Goal: Transaction & Acquisition: Book appointment/travel/reservation

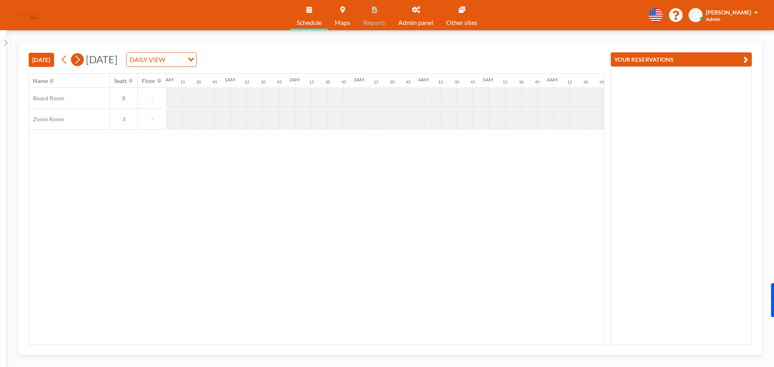
click at [77, 60] on icon at bounding box center [77, 60] width 8 height 12
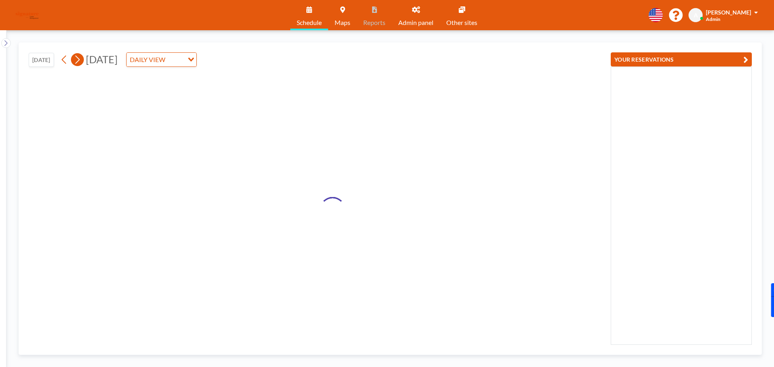
click at [77, 60] on icon at bounding box center [77, 60] width 8 height 12
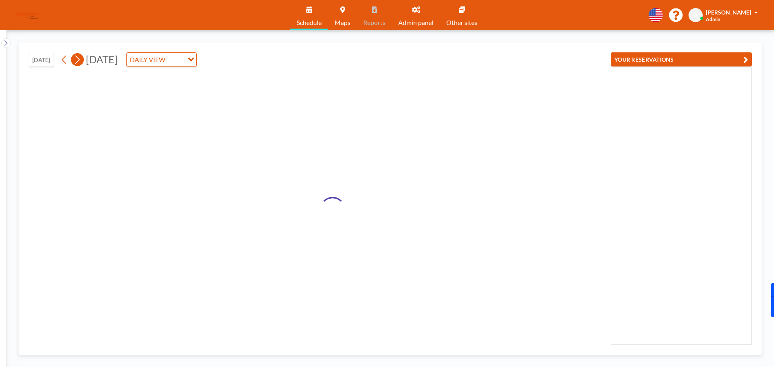
click at [77, 60] on icon at bounding box center [77, 60] width 8 height 12
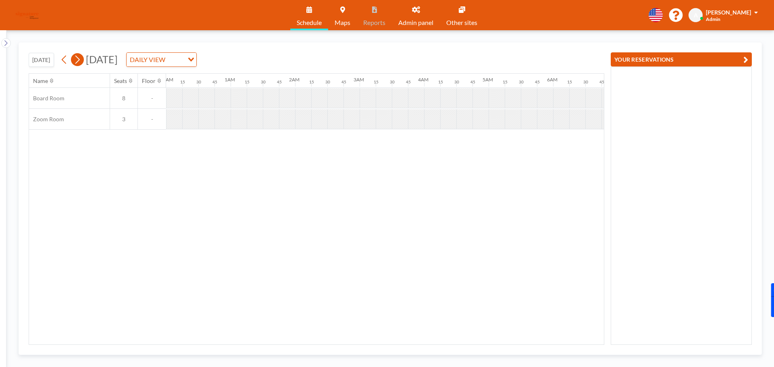
click at [77, 60] on icon at bounding box center [77, 60] width 8 height 12
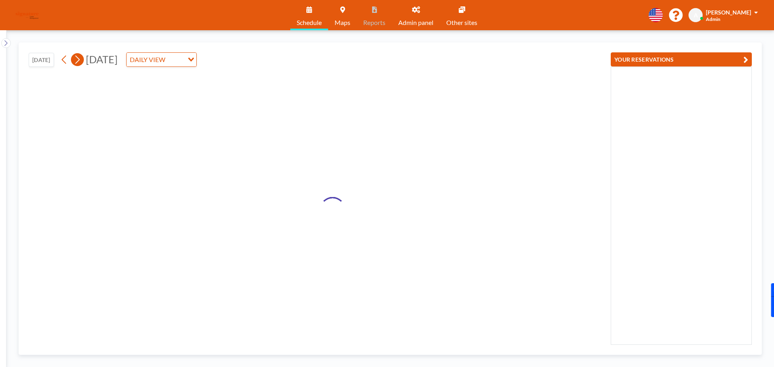
click at [77, 60] on icon at bounding box center [77, 60] width 8 height 12
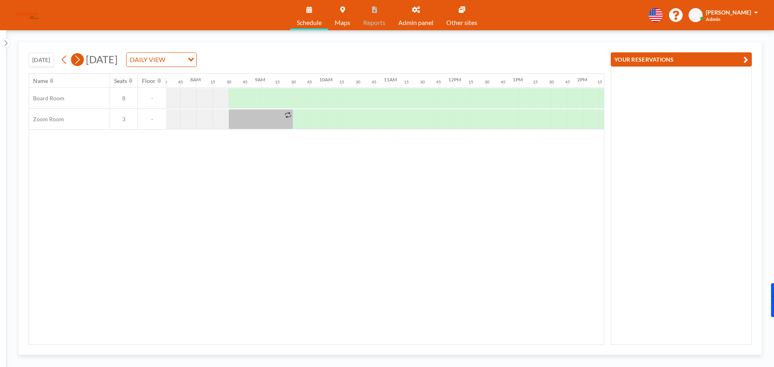
scroll to position [0, 500]
click at [77, 60] on icon at bounding box center [77, 60] width 8 height 12
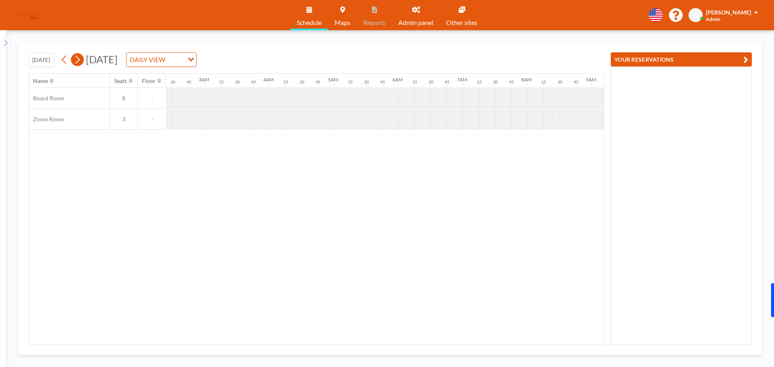
click at [77, 60] on icon at bounding box center [77, 60] width 8 height 12
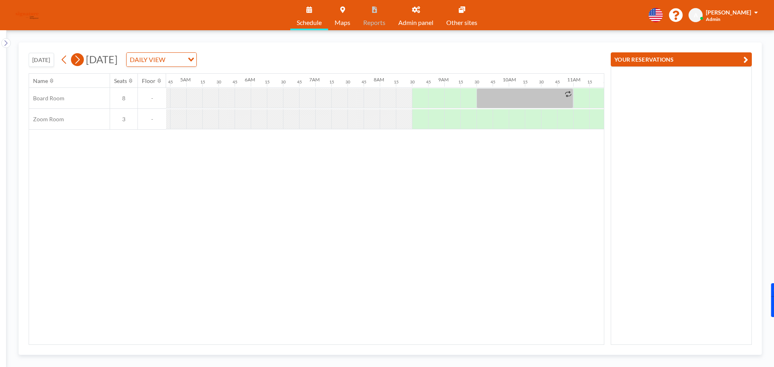
click at [77, 60] on icon at bounding box center [77, 60] width 8 height 12
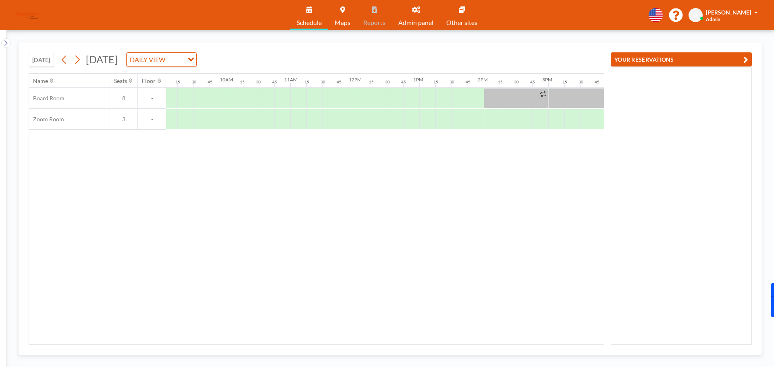
scroll to position [0, 841]
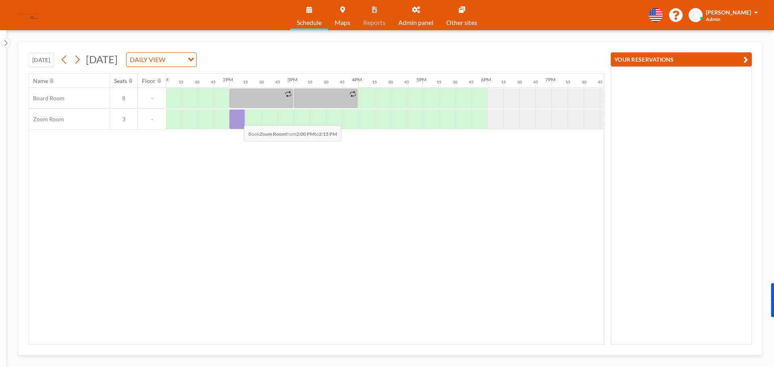
click at [238, 119] on div at bounding box center [237, 119] width 16 height 20
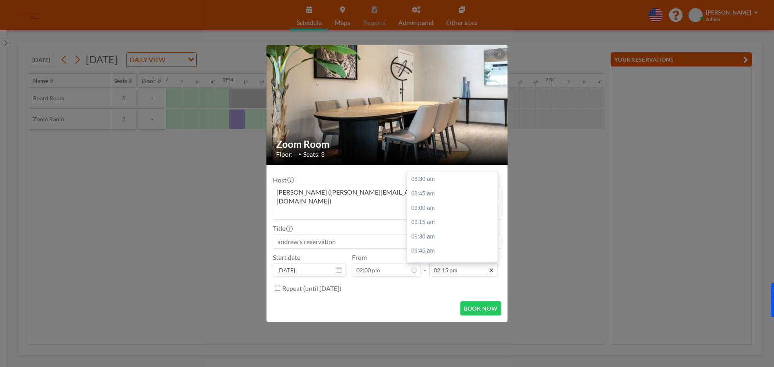
scroll to position [330, 0]
click at [493, 267] on icon at bounding box center [491, 270] width 6 height 6
click at [444, 215] on div "03:00 pm" at bounding box center [454, 222] width 94 height 15
click at [432, 201] on div "03:30 pm" at bounding box center [454, 208] width 94 height 15
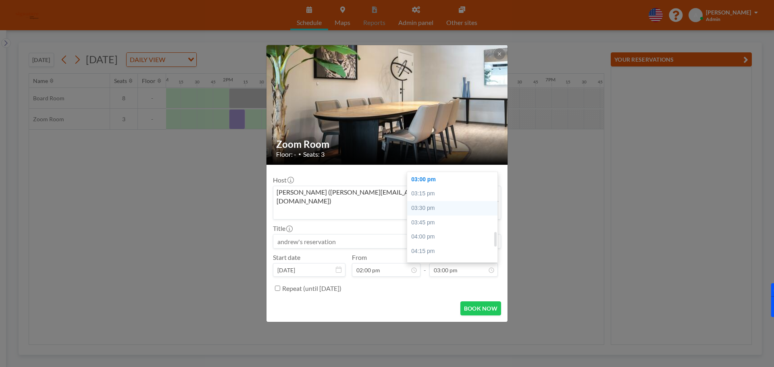
type input "03:30 pm"
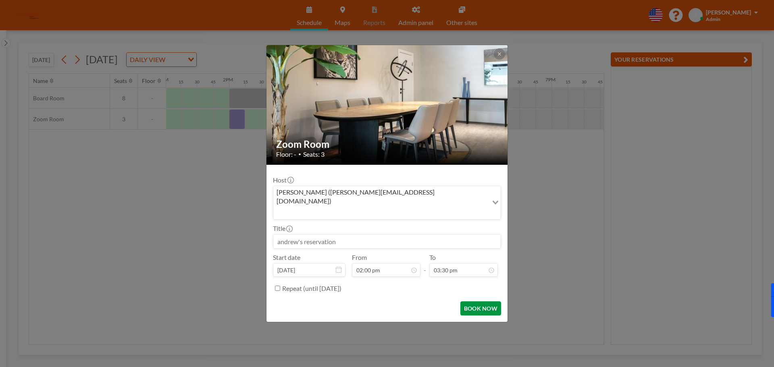
scroll to position [402, 0]
click at [488, 303] on button "BOOK NOW" at bounding box center [481, 309] width 41 height 14
